Goal: Transaction & Acquisition: Download file/media

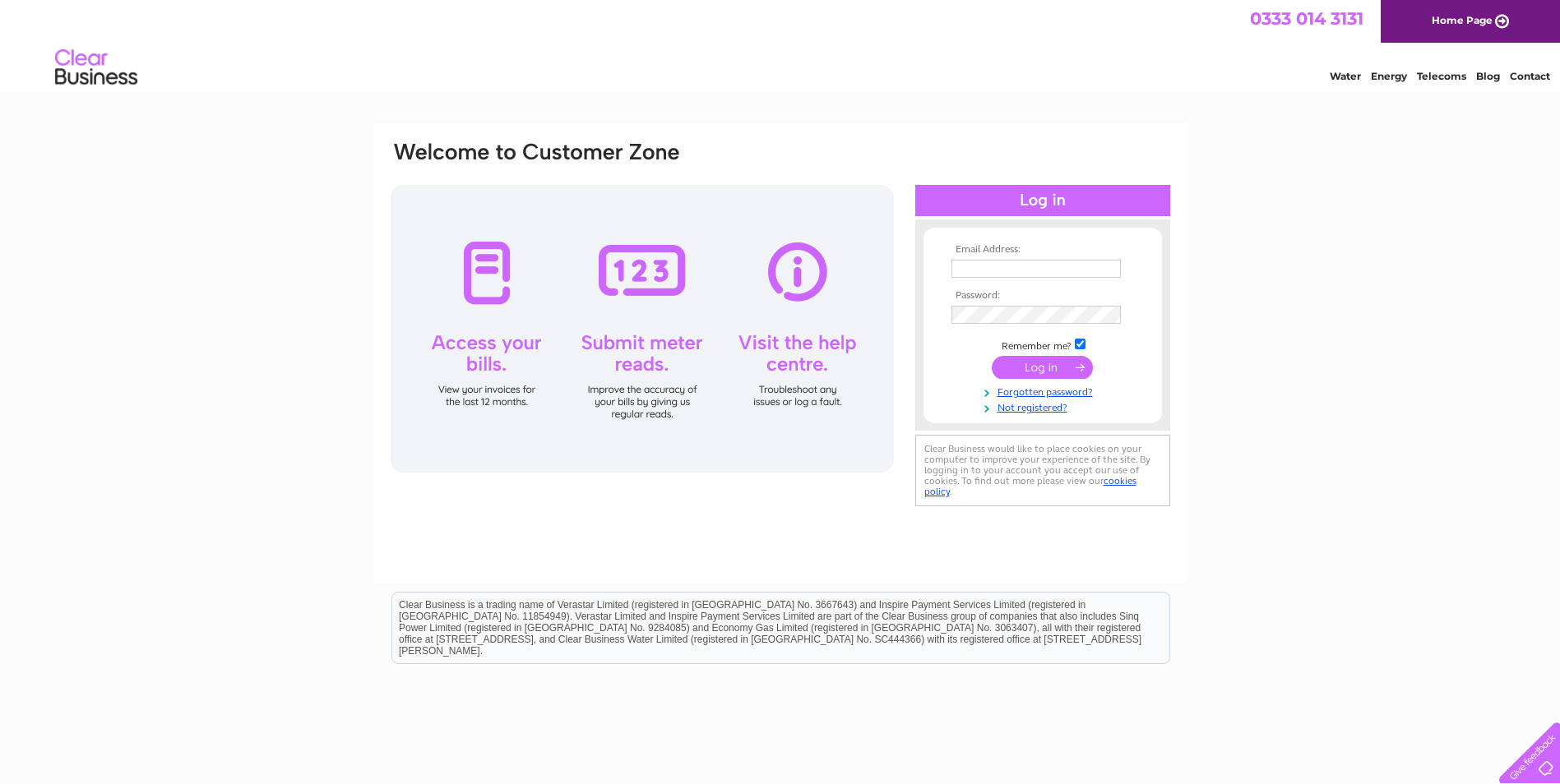
type input "sandraborland208@outlook.com"
click at [1059, 365] on input "submit" at bounding box center [1042, 368] width 101 height 23
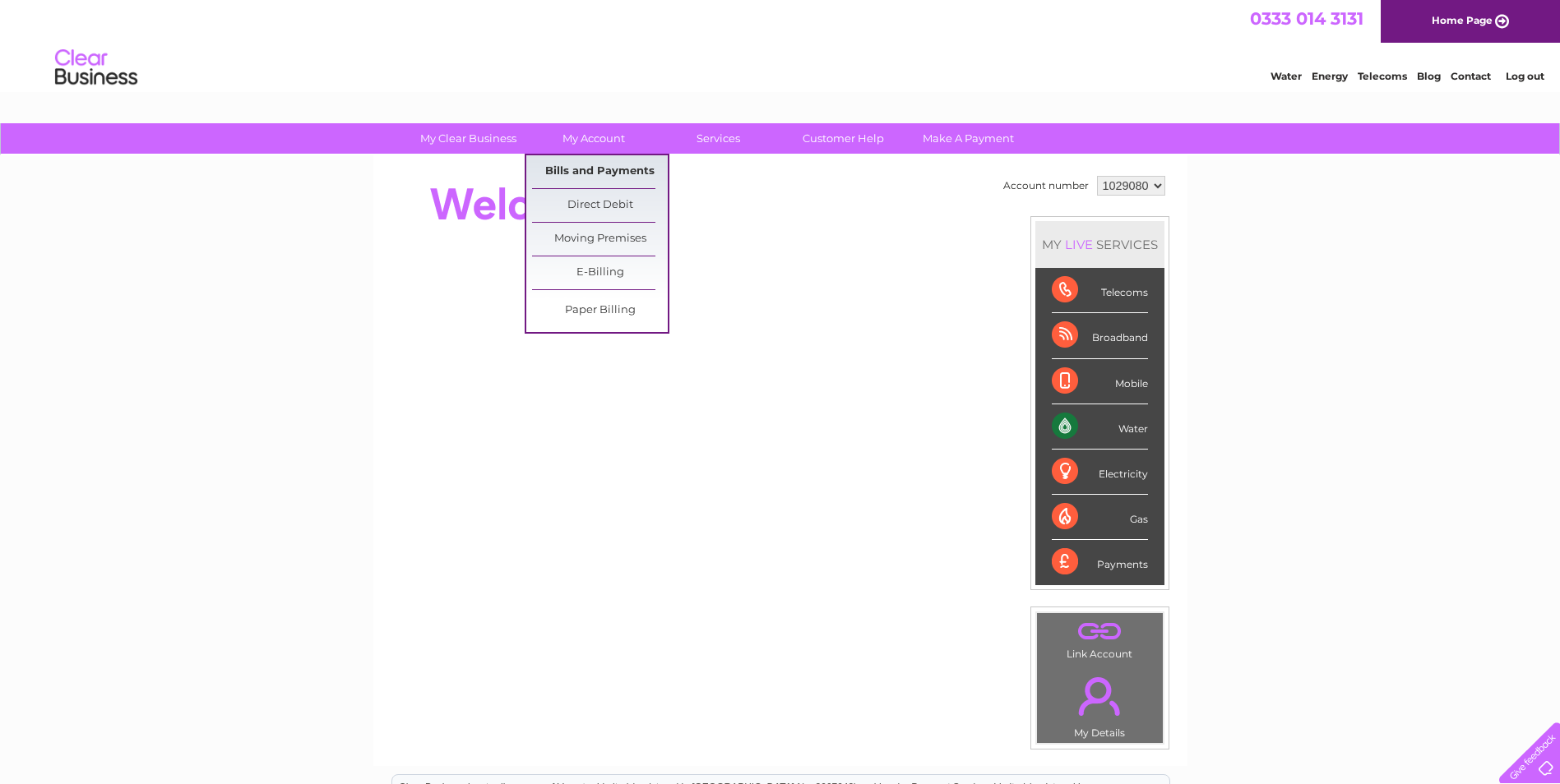
click at [583, 167] on link "Bills and Payments" at bounding box center [600, 172] width 135 height 33
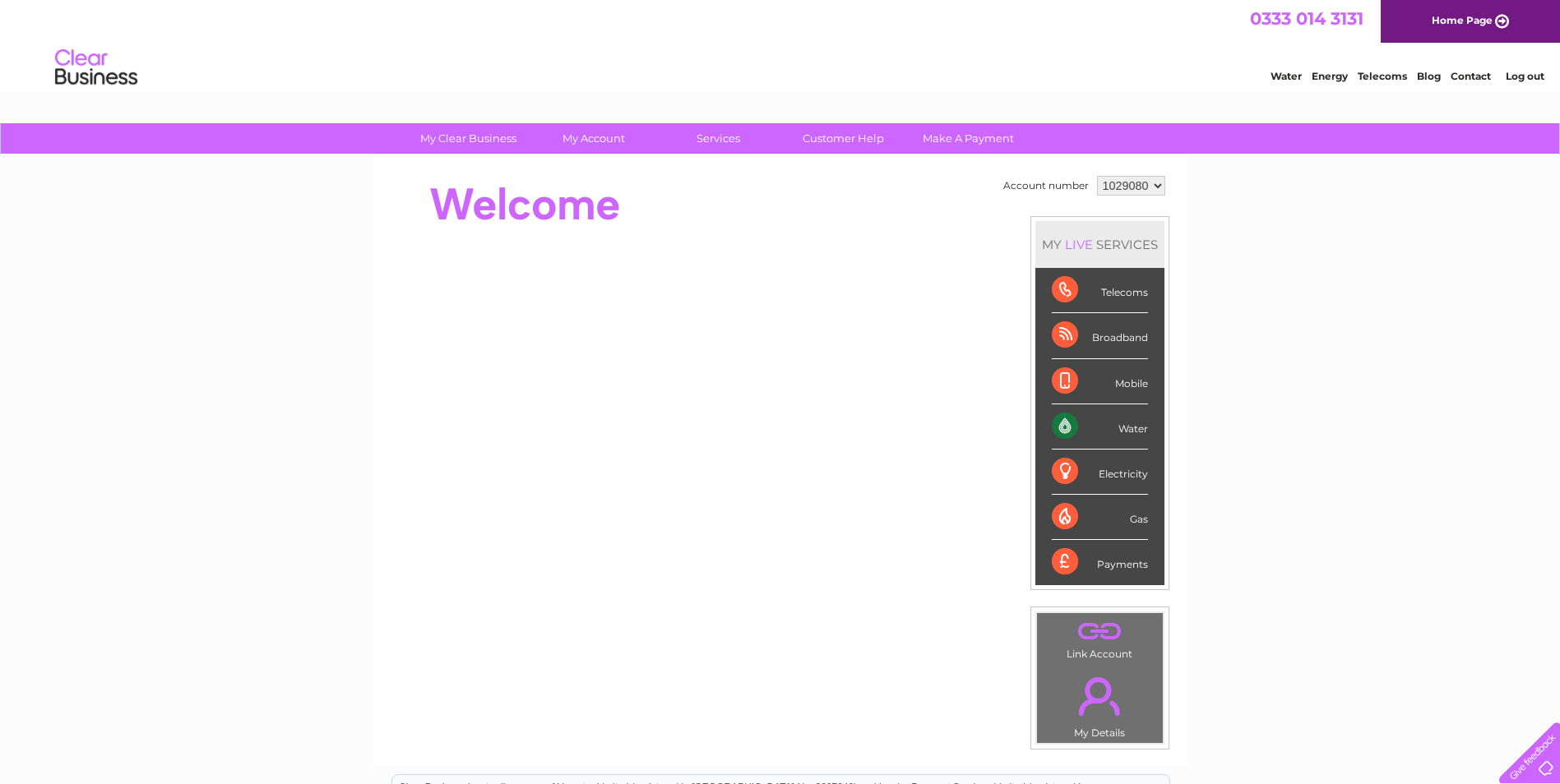
click at [1153, 185] on select "1029080 1119024" at bounding box center [1130, 186] width 69 height 20
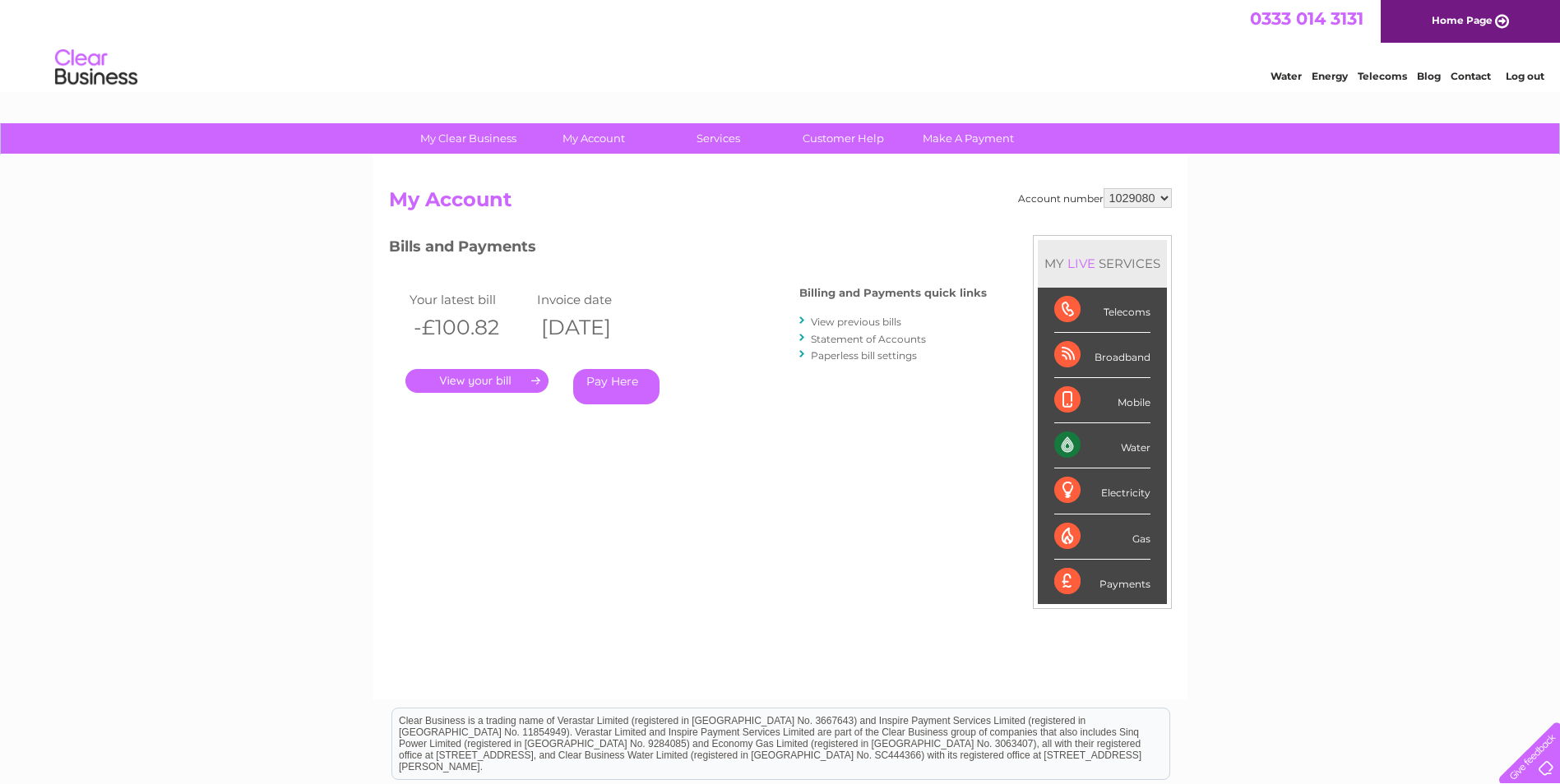
click at [1161, 194] on select "1029080 1119024" at bounding box center [1137, 198] width 69 height 20
select select "1119024"
click at [1103, 189] on select "1029080 1119024" at bounding box center [1137, 198] width 69 height 20
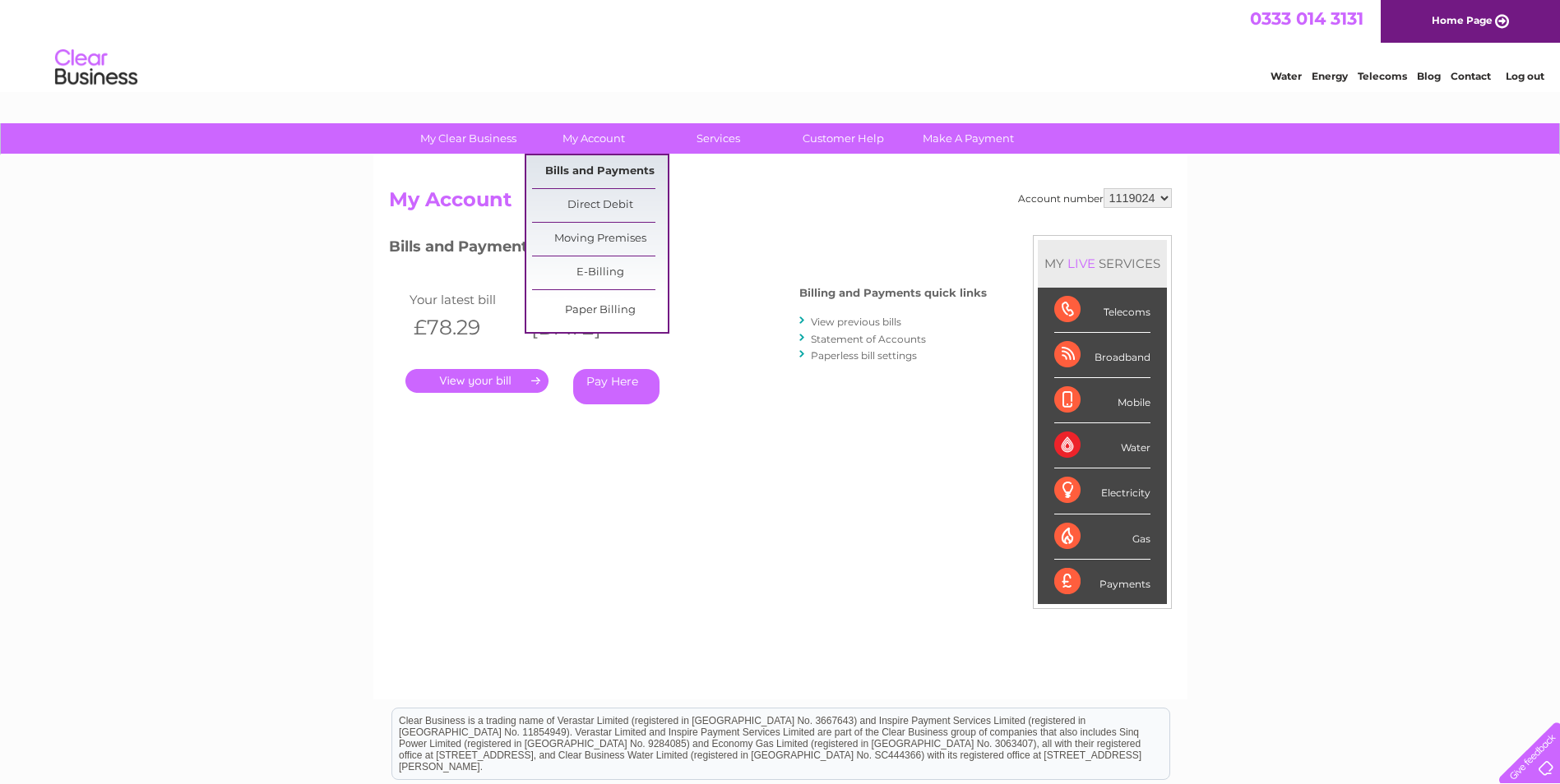
click at [608, 178] on link "Bills and Payments" at bounding box center [600, 172] width 135 height 33
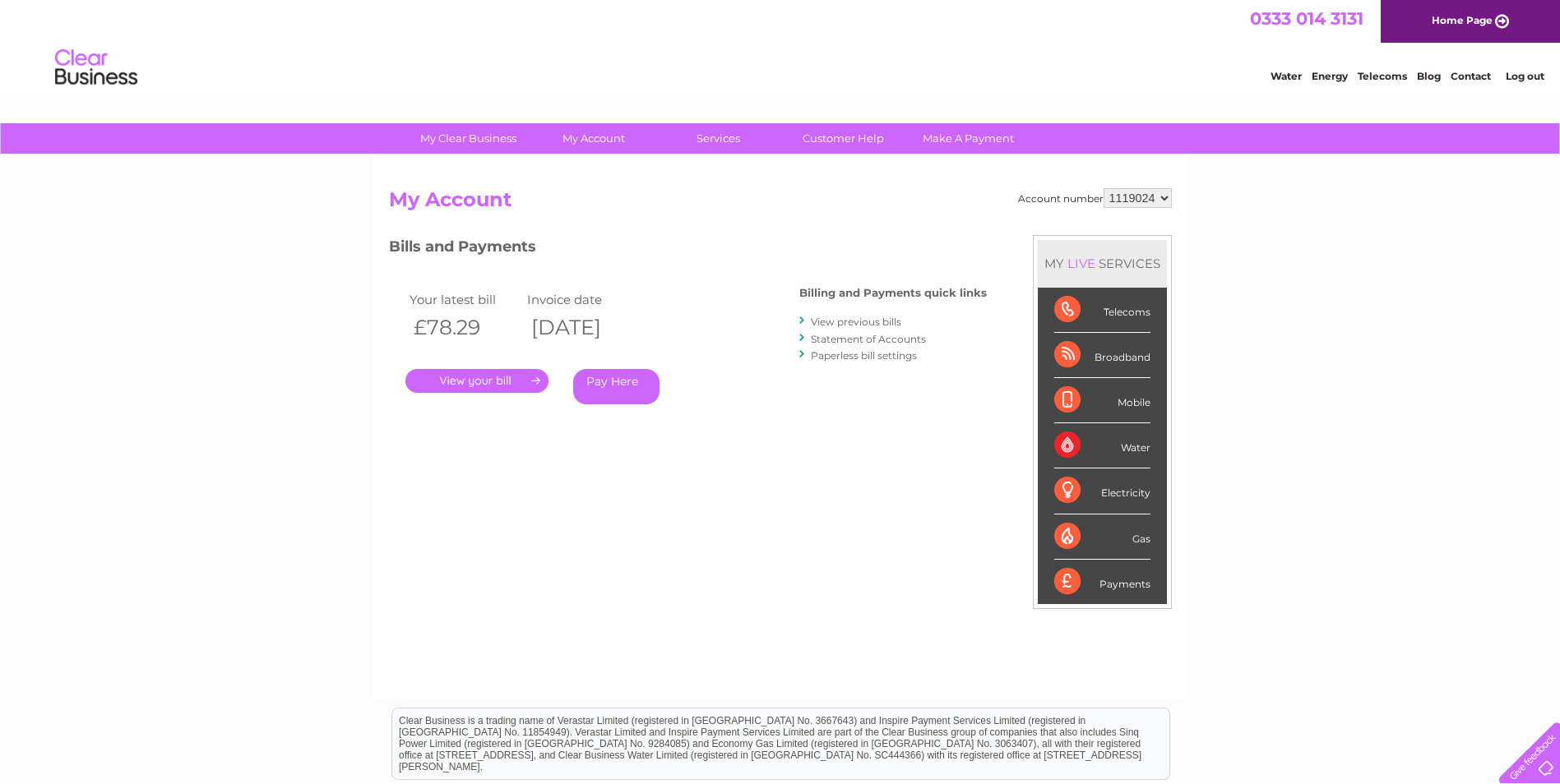
click at [499, 379] on link "." at bounding box center [476, 381] width 143 height 24
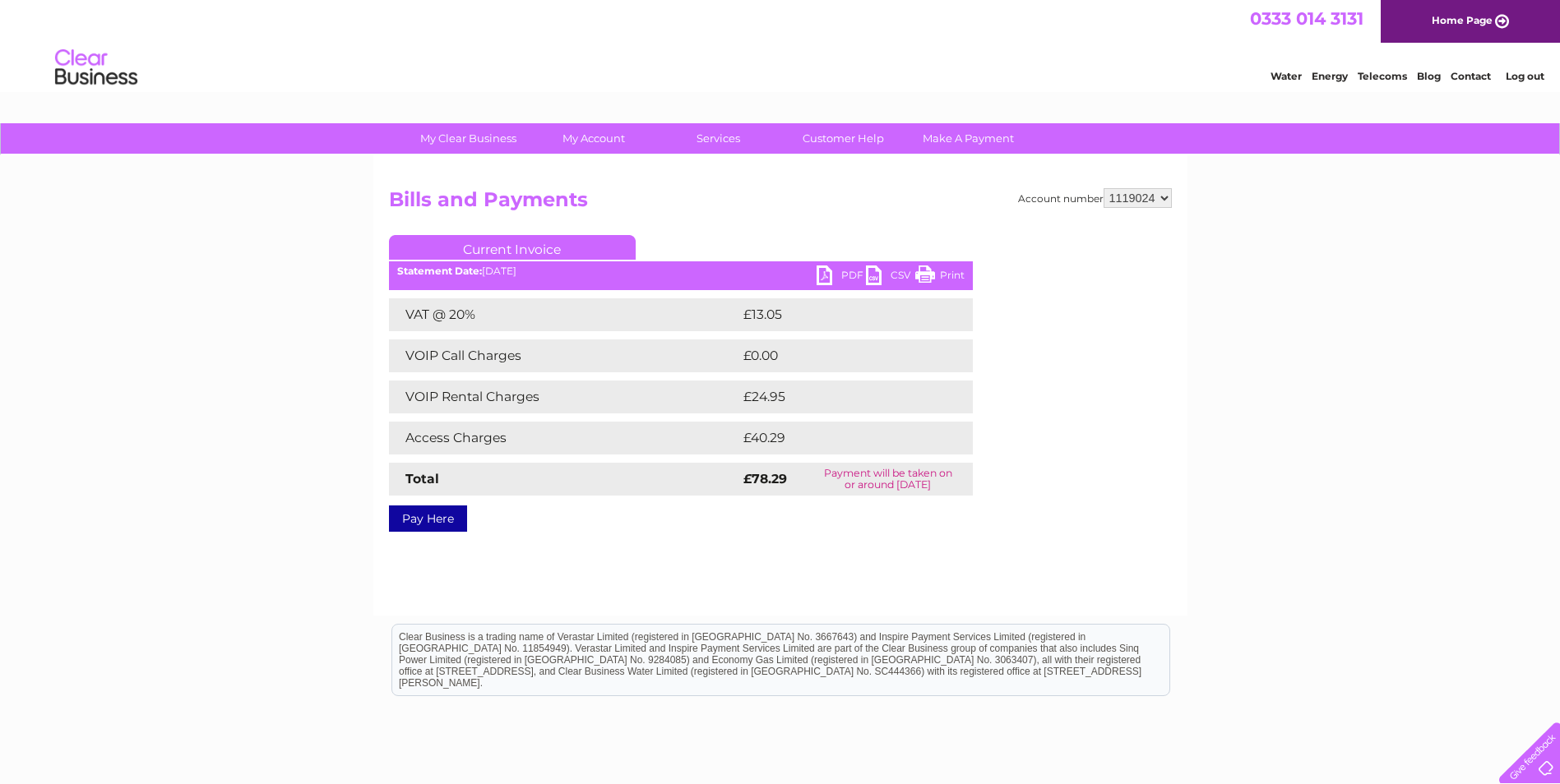
click at [826, 270] on link "PDF" at bounding box center [840, 277] width 49 height 24
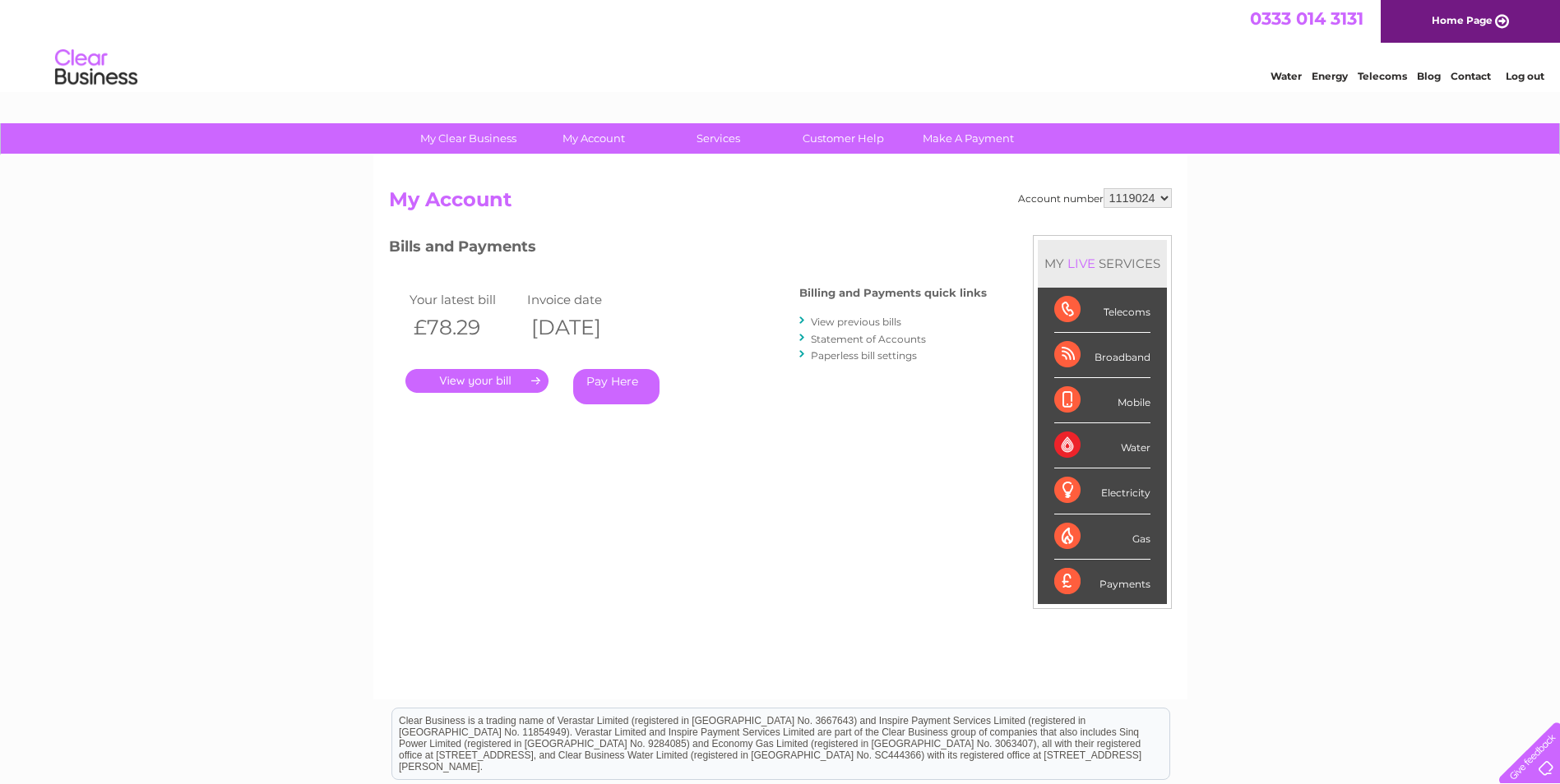
click at [513, 378] on link "." at bounding box center [476, 381] width 143 height 24
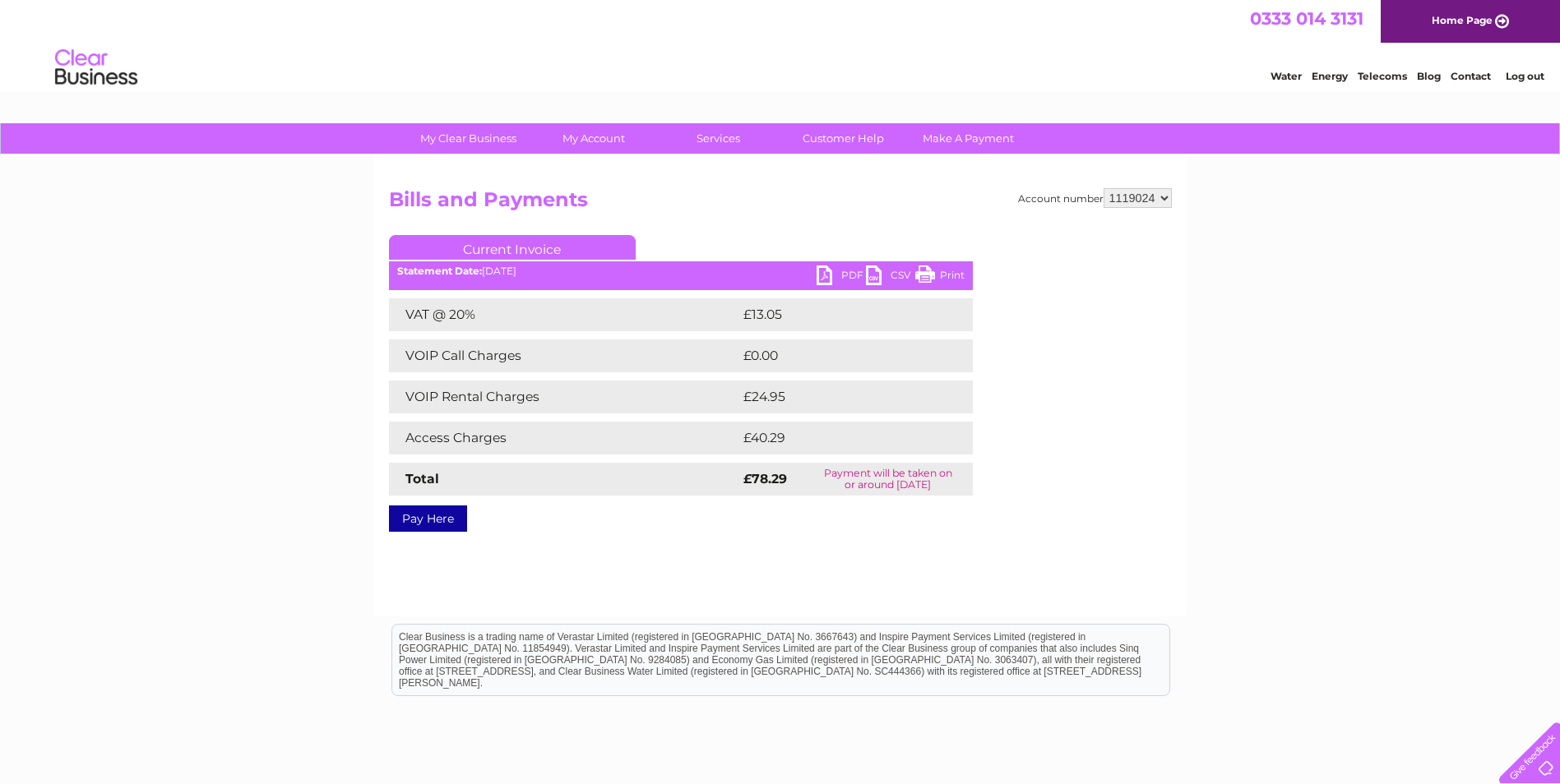
click at [831, 275] on link "PDF" at bounding box center [840, 277] width 49 height 24
